Goal: Transaction & Acquisition: Purchase product/service

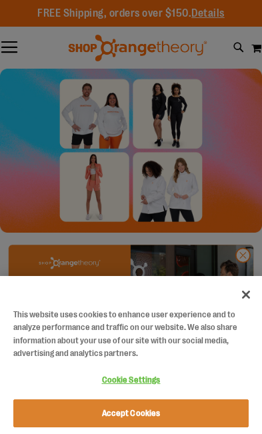
click at [247, 302] on button "Close" at bounding box center [245, 294] width 29 height 29
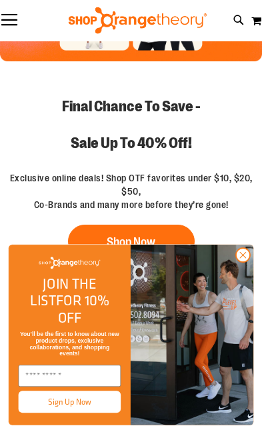
scroll to position [172, 0]
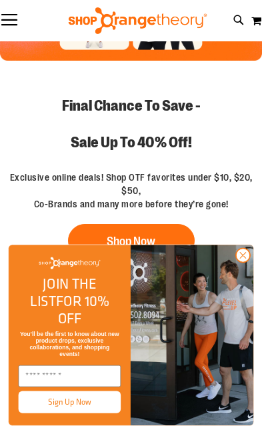
click at [162, 226] on button "Shop Now" at bounding box center [131, 240] width 127 height 33
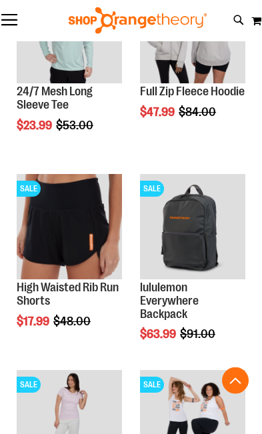
scroll to position [648, 0]
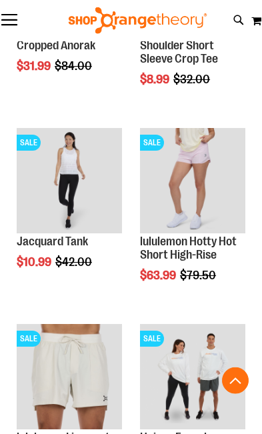
scroll to position [1673, 0]
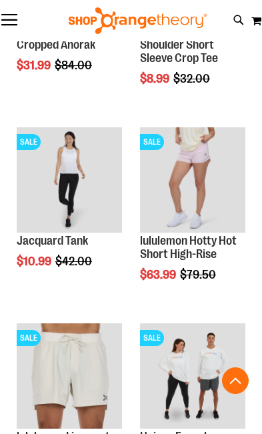
click at [95, 168] on img "product" at bounding box center [69, 179] width 105 height 105
click at [83, 193] on img "product" at bounding box center [69, 179] width 105 height 105
click at [82, 195] on img "product" at bounding box center [69, 179] width 105 height 105
